Goal: Task Accomplishment & Management: Manage account settings

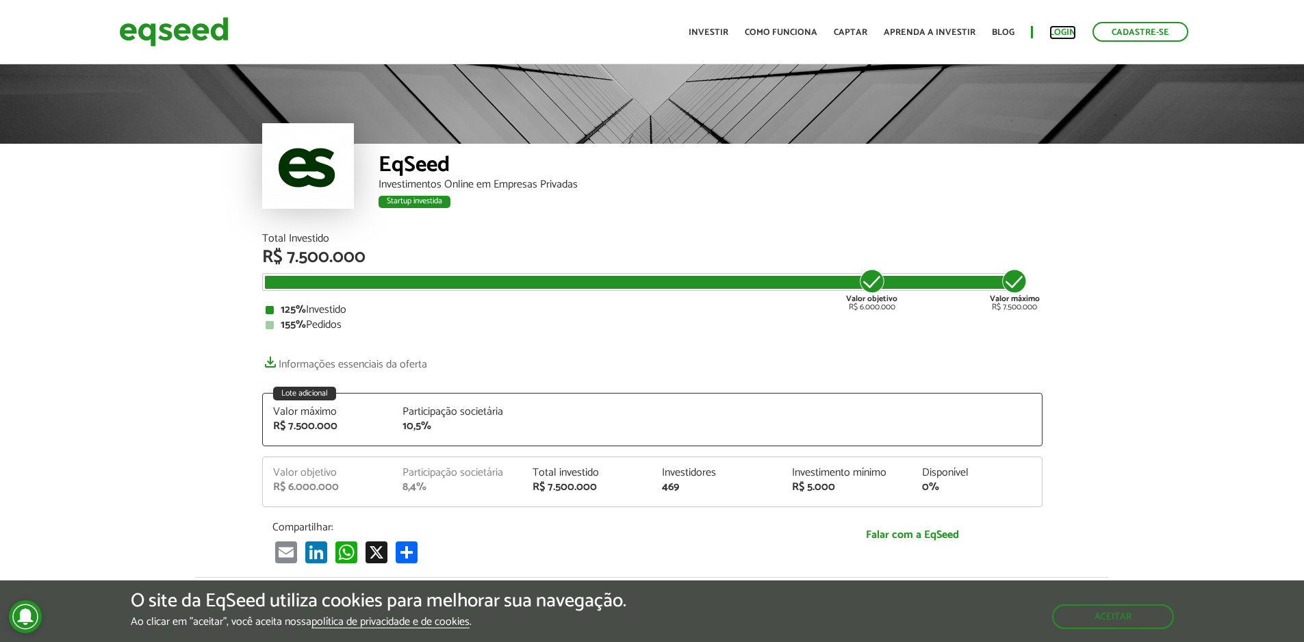
click at [1066, 31] on link "Login" at bounding box center [1062, 32] width 27 height 9
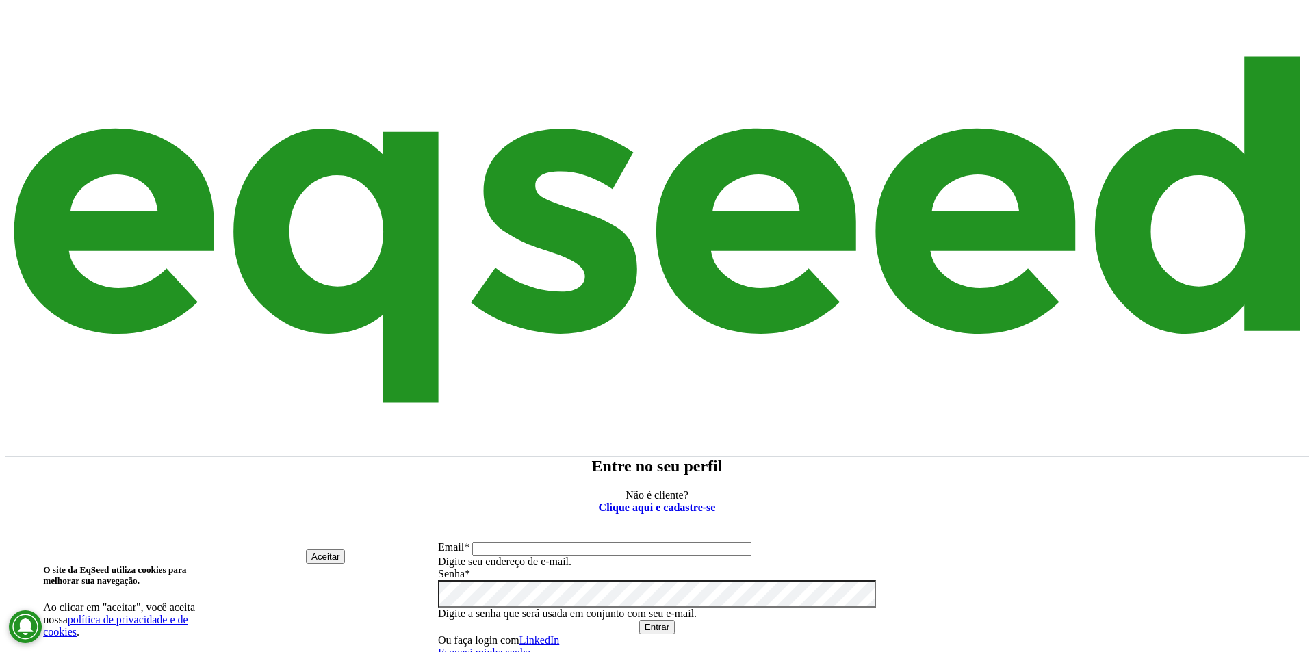
type input "**********"
click at [675, 620] on button "Entrar" at bounding box center [657, 627] width 36 height 14
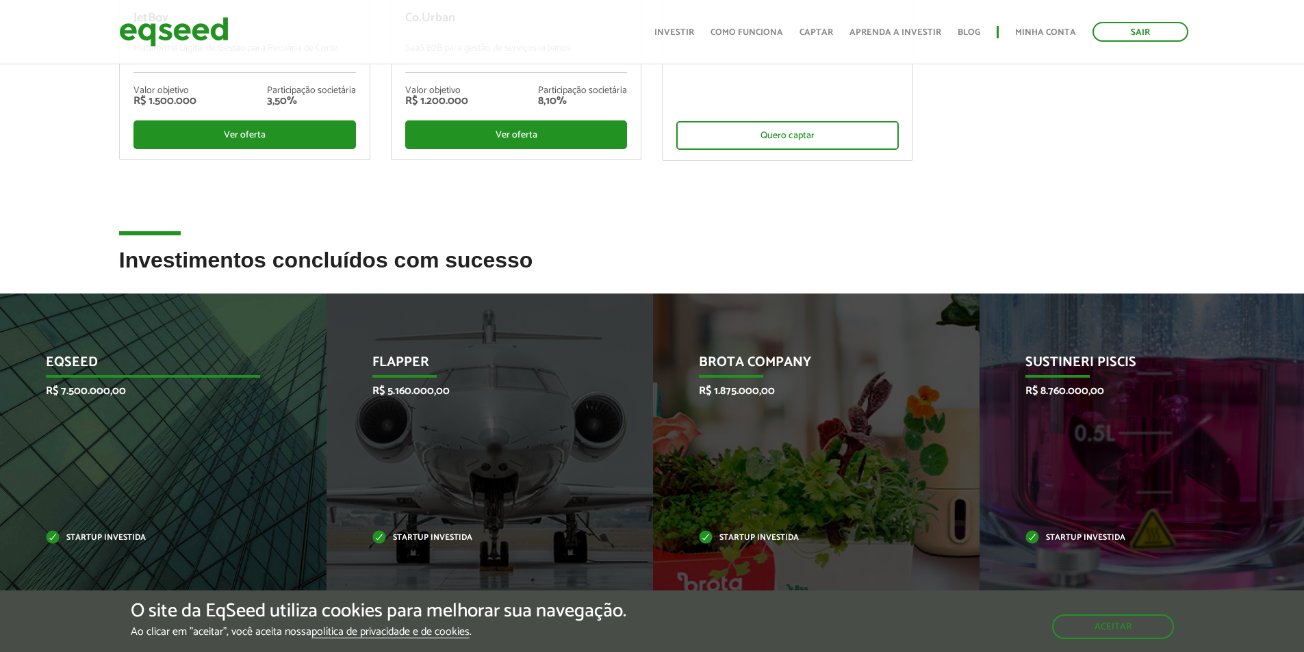
scroll to position [547, 0]
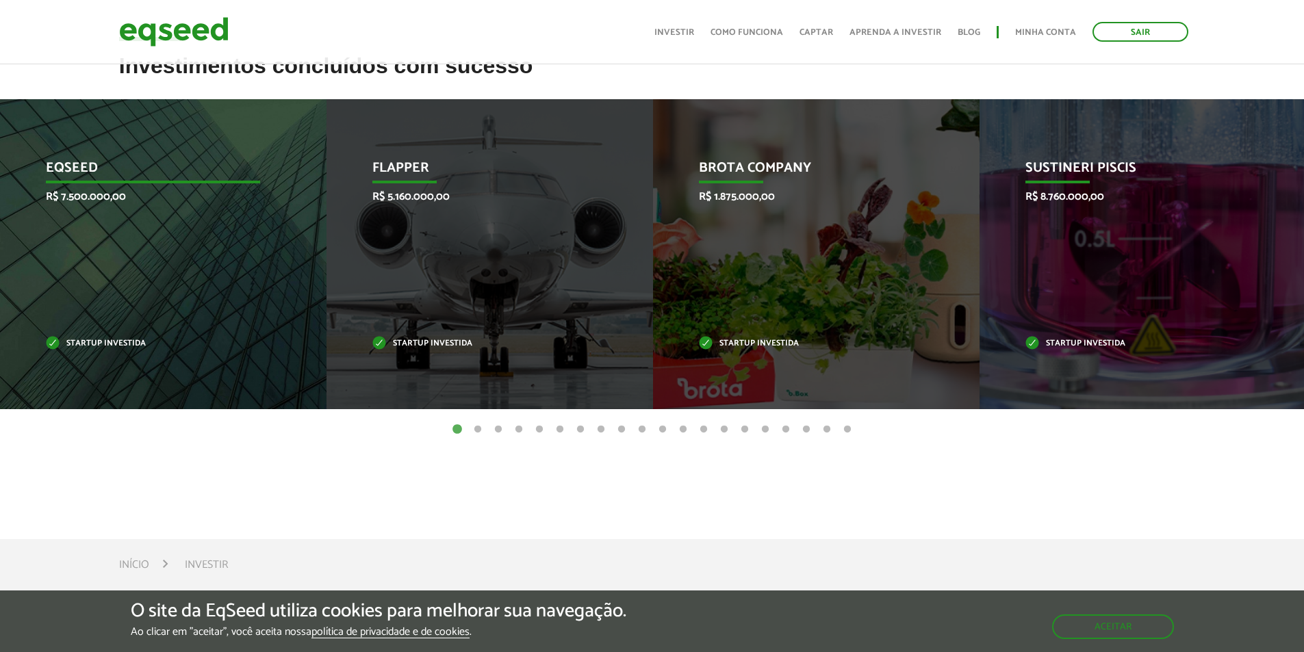
click at [152, 335] on div "EqSeed R$ 7.500.000,00 Startup investida" at bounding box center [153, 254] width 306 height 310
click at [155, 337] on div "EqSeed R$ 7.500.000,00 Startup investida" at bounding box center [153, 254] width 306 height 310
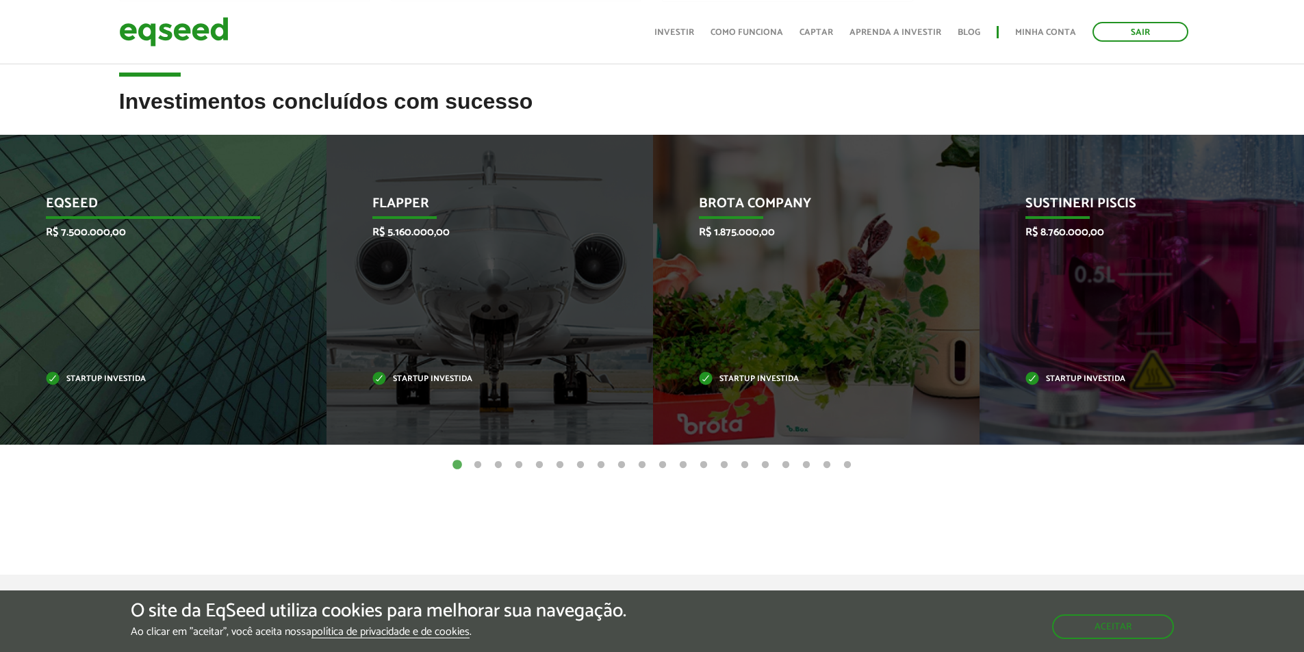
scroll to position [411, 0]
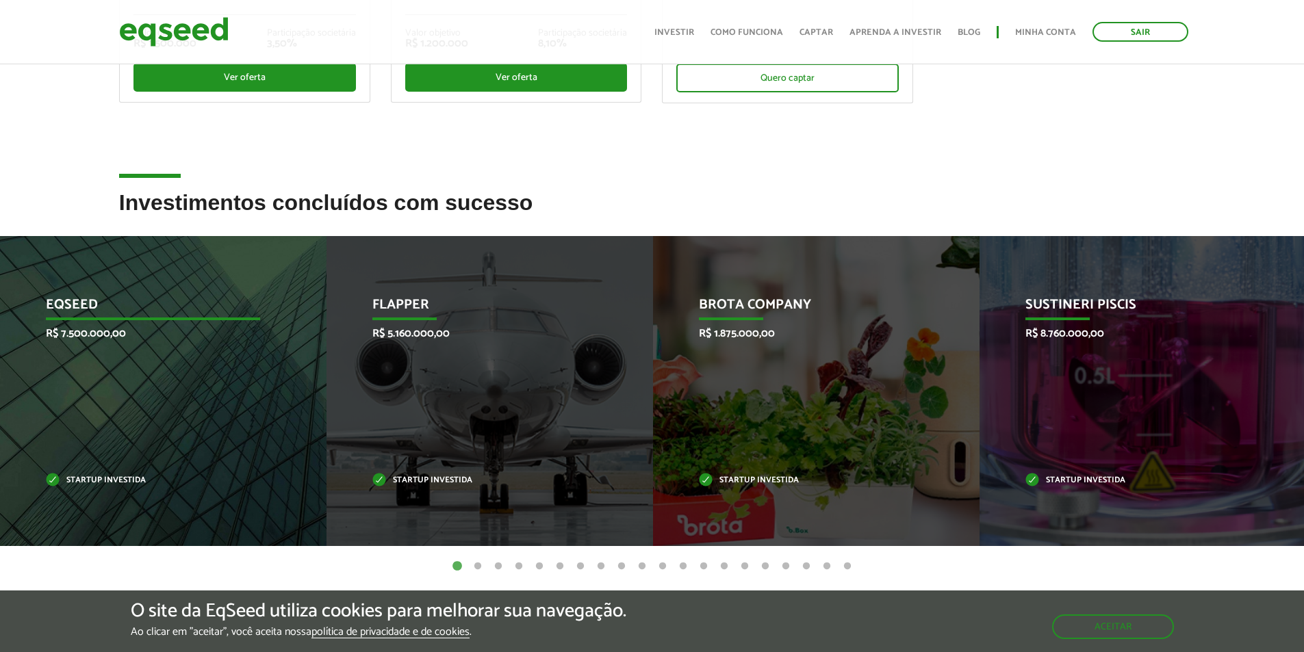
click at [93, 314] on p "EqSeed" at bounding box center [153, 308] width 214 height 23
click at [99, 311] on p "EqSeed" at bounding box center [153, 308] width 214 height 23
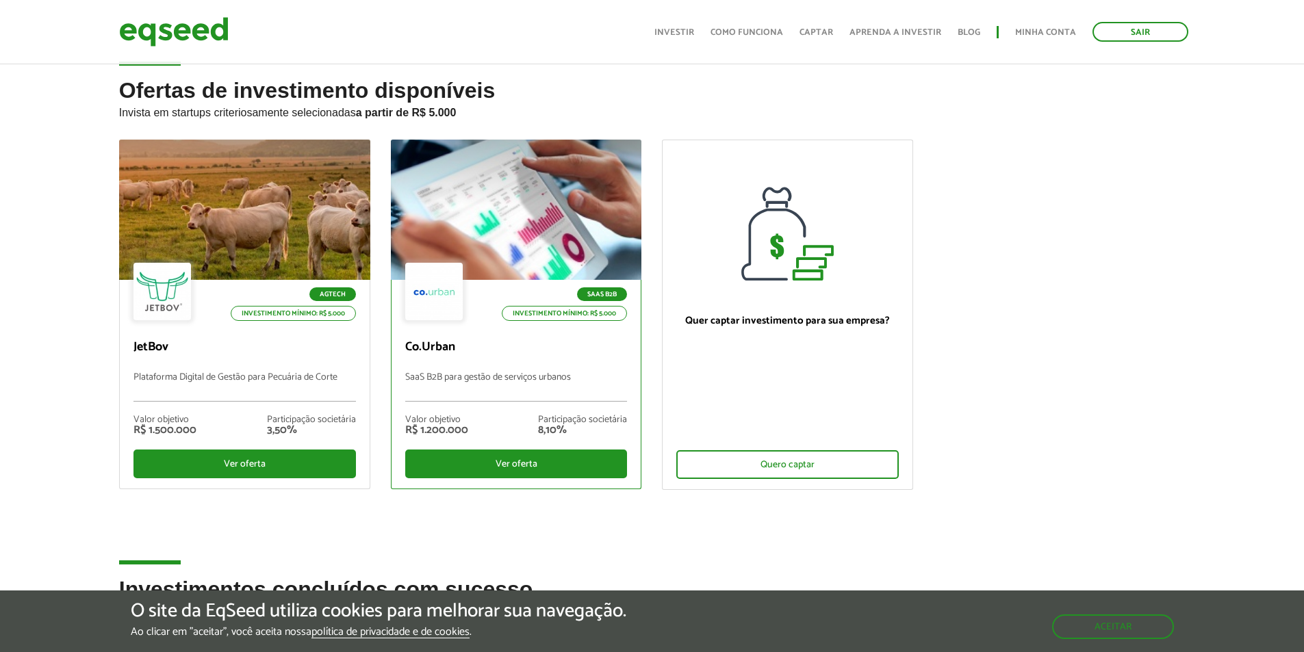
scroll to position [0, 0]
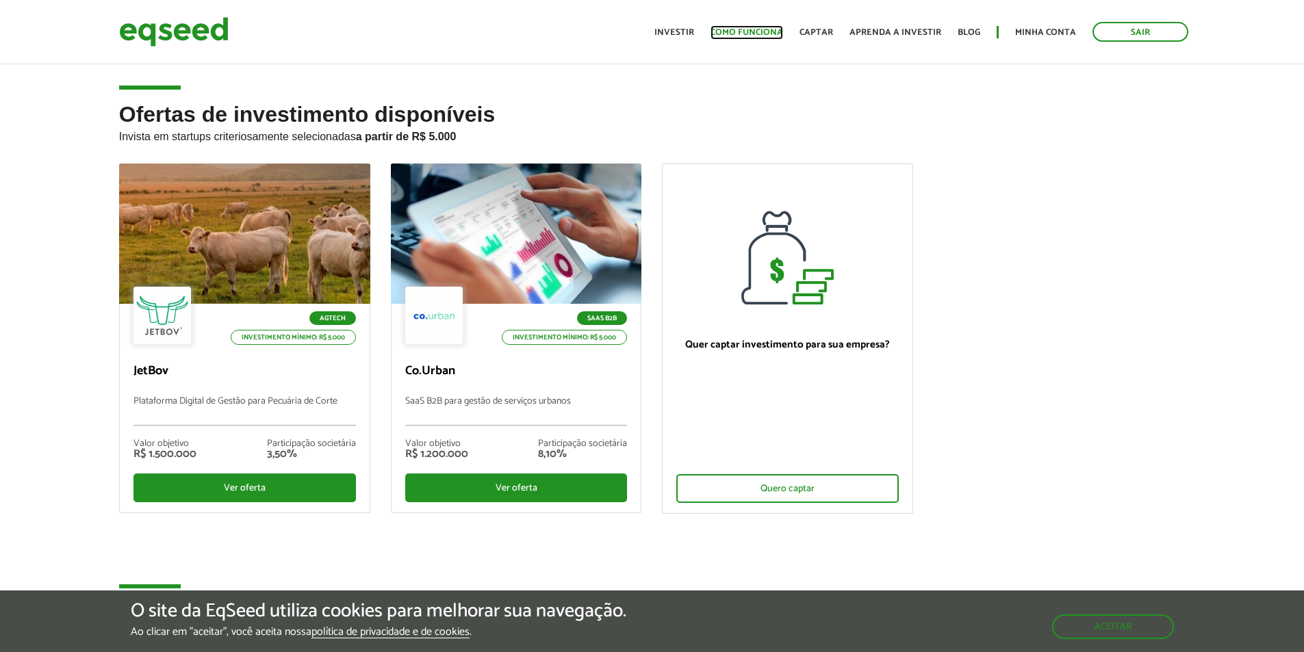
drag, startPoint x: 741, startPoint y: 29, endPoint x: 727, endPoint y: 39, distance: 17.3
click at [740, 29] on link "Como funciona" at bounding box center [746, 32] width 73 height 9
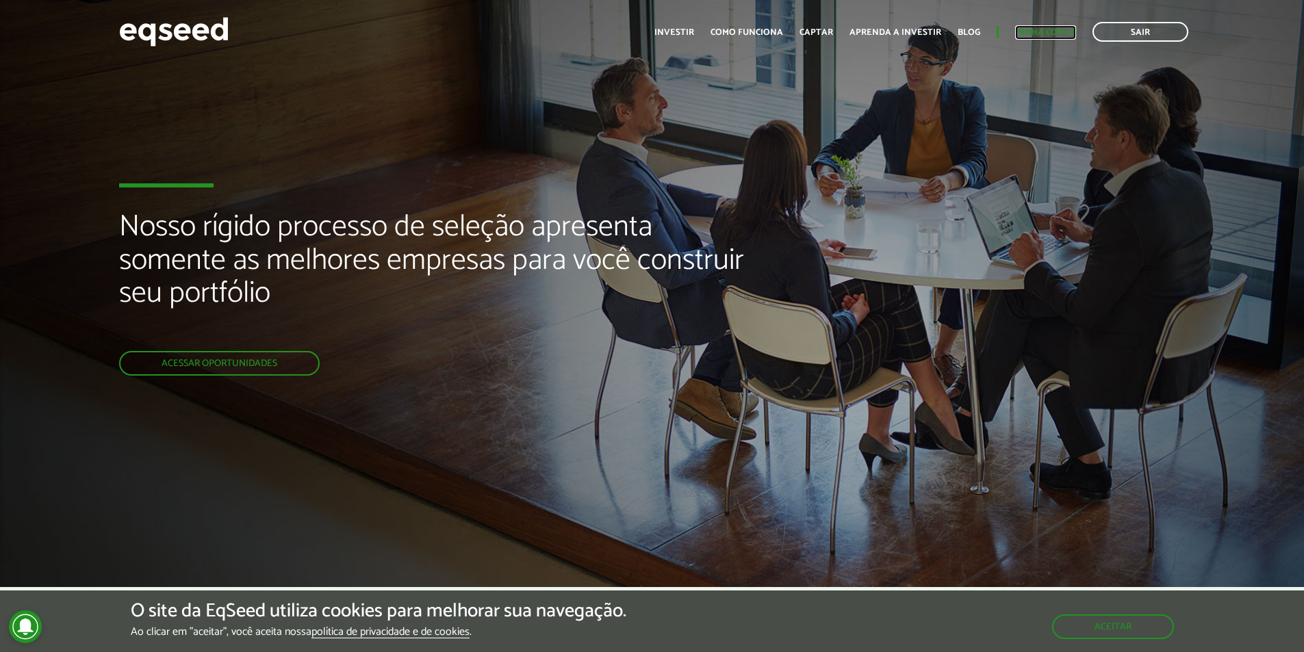
click at [1037, 32] on link "Minha conta" at bounding box center [1045, 32] width 61 height 9
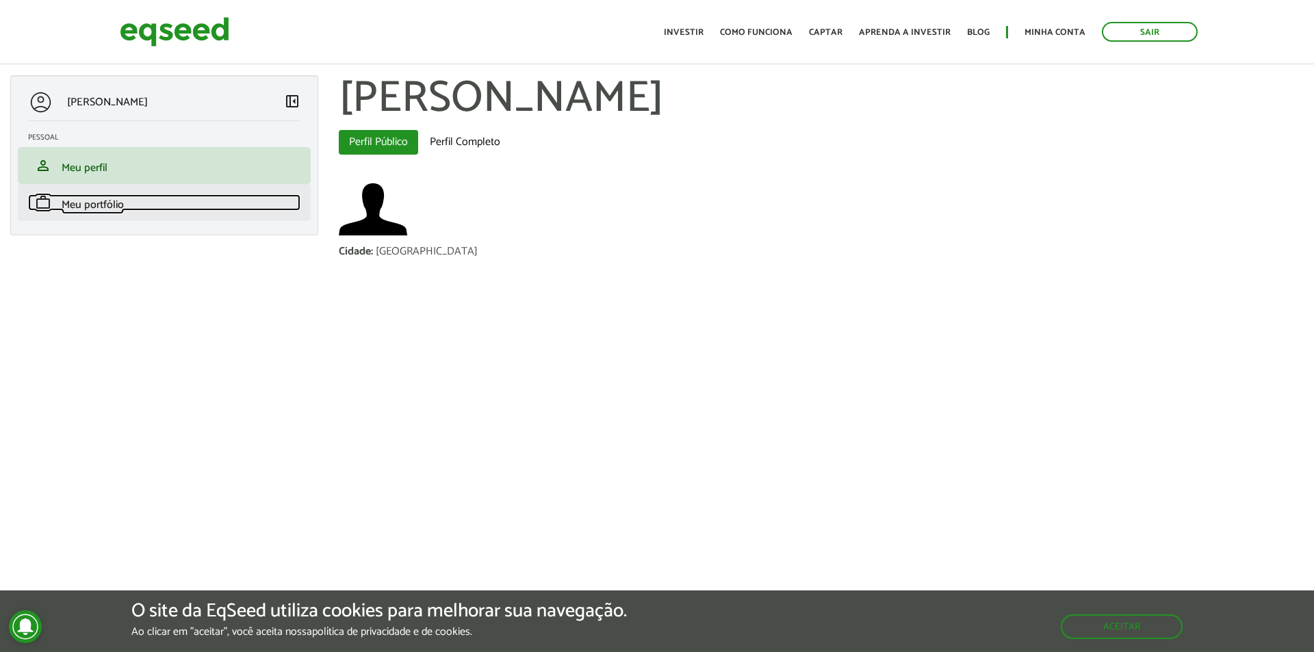
click at [116, 201] on span "Meu portfólio" at bounding box center [93, 205] width 62 height 18
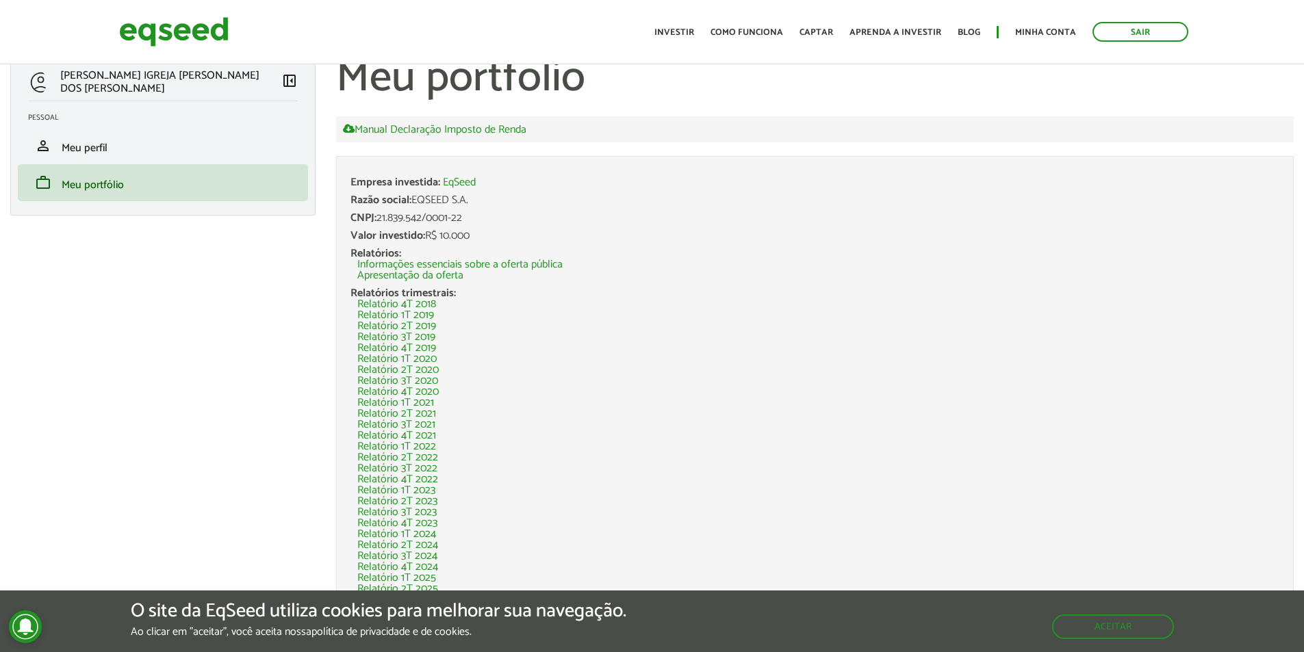
scroll to position [32, 0]
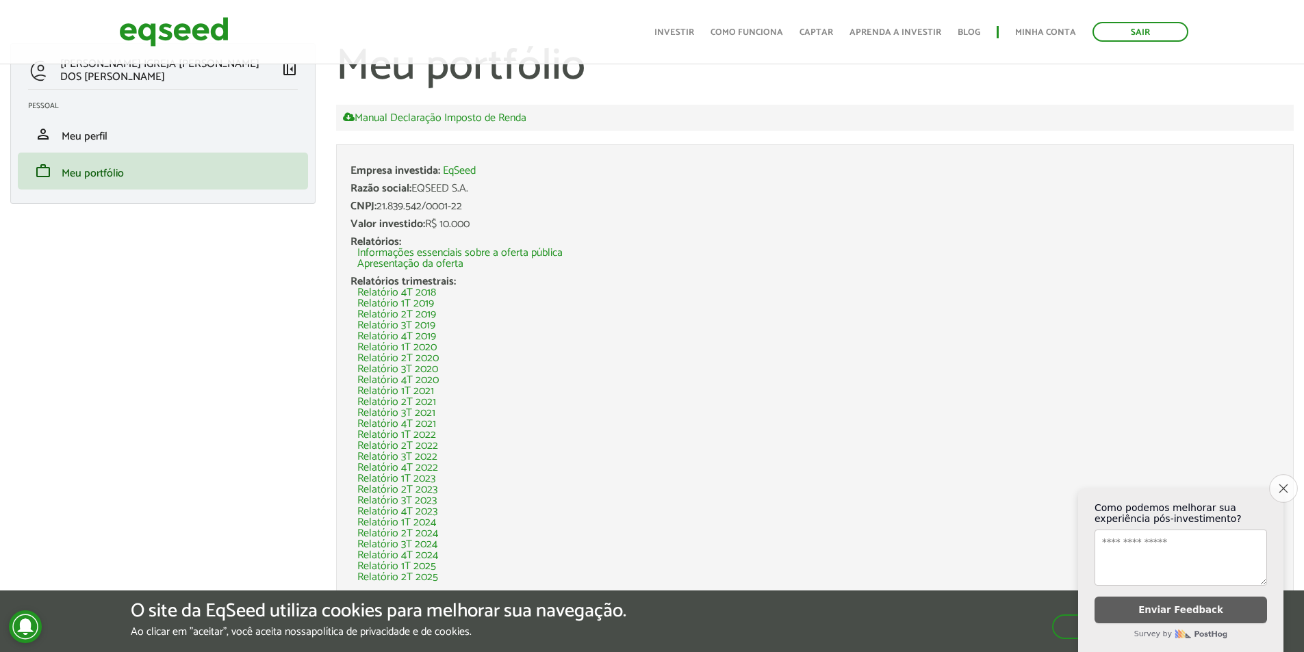
click at [1281, 484] on icon "Close survey" at bounding box center [1282, 488] width 9 height 9
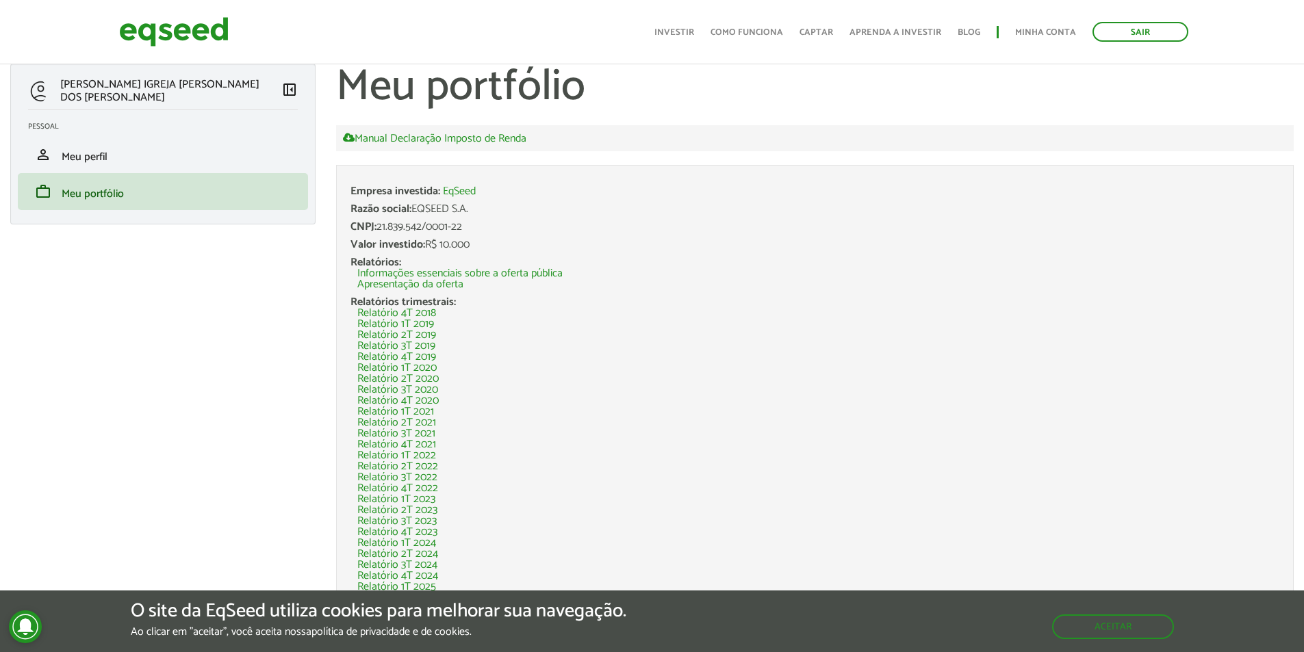
scroll to position [0, 0]
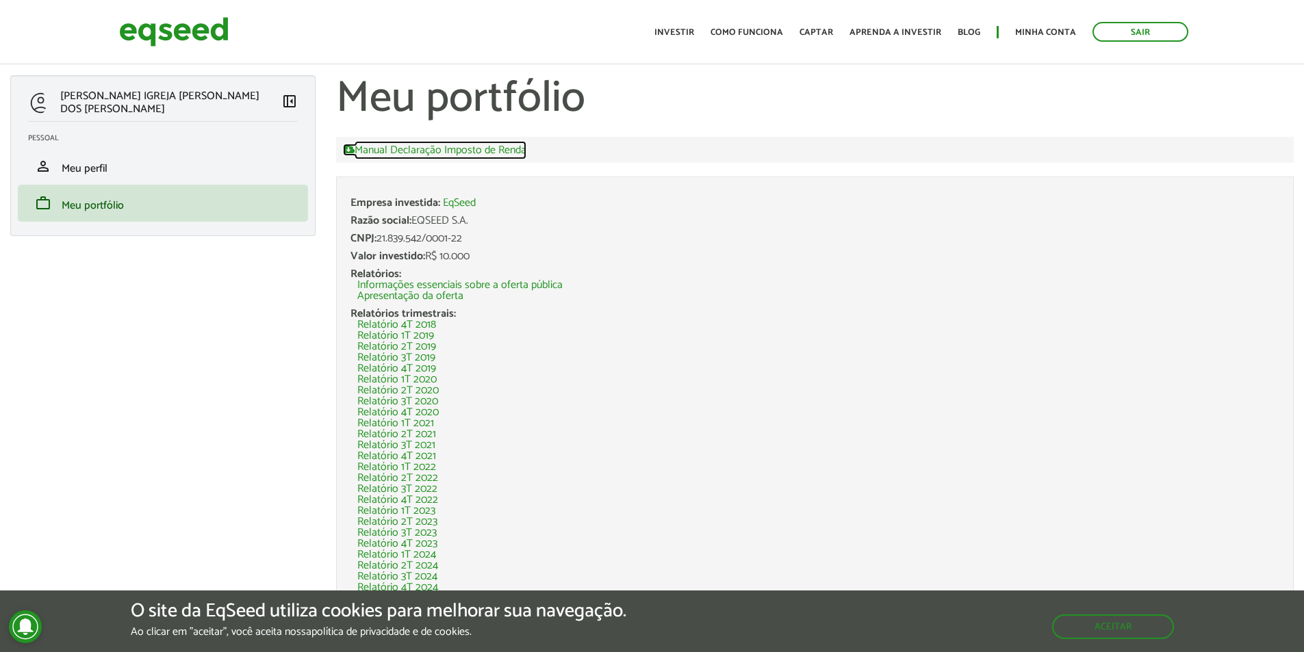
click at [382, 147] on link "Manual Declaração Imposto de Renda" at bounding box center [434, 150] width 183 height 12
